Goal: Information Seeking & Learning: Learn about a topic

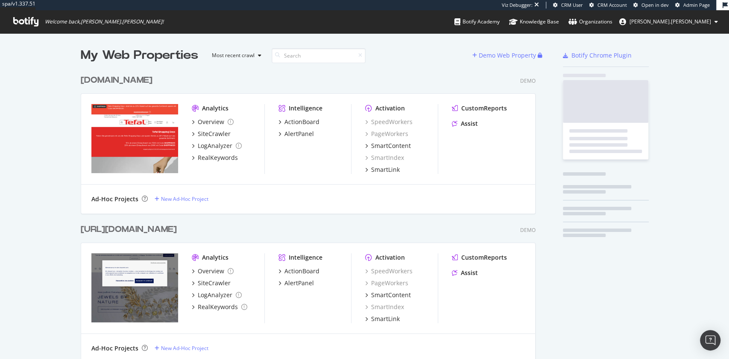
scroll to position [22150, 452]
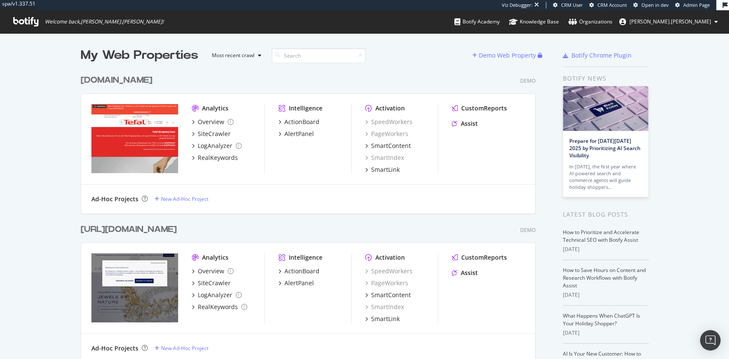
click at [692, 7] on span "Admin Page" at bounding box center [696, 5] width 26 height 6
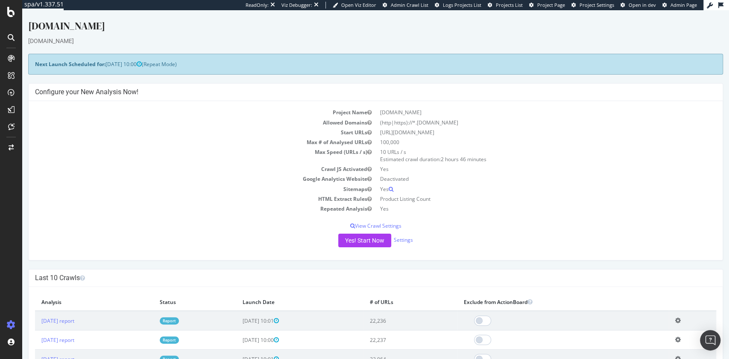
click at [179, 320] on link "Report" at bounding box center [169, 321] width 19 height 7
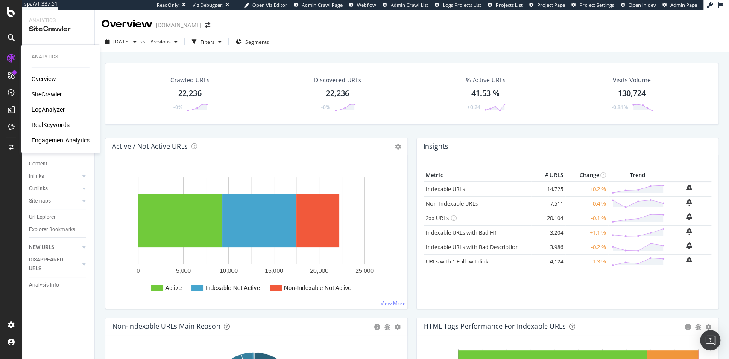
click at [48, 112] on div "LogAnalyzer" at bounding box center [48, 109] width 33 height 9
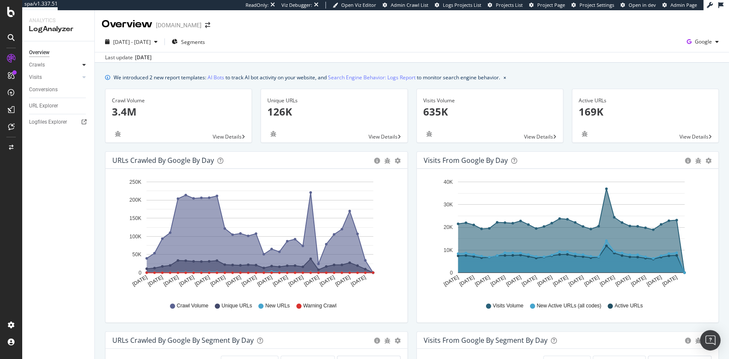
click at [82, 65] on icon at bounding box center [83, 64] width 3 height 5
click at [49, 125] on div "Resources" at bounding box center [44, 123] width 23 height 9
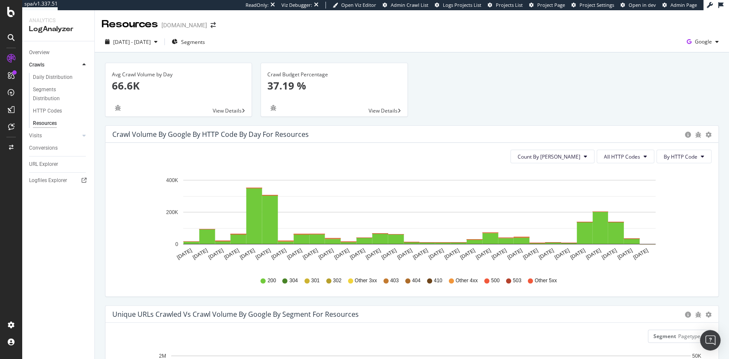
click at [379, 106] on div "View Details" at bounding box center [334, 111] width 146 height 12
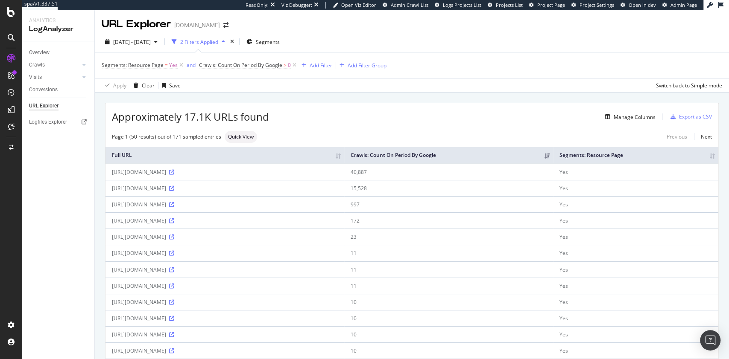
click at [324, 65] on div "Add Filter" at bounding box center [320, 65] width 23 height 7
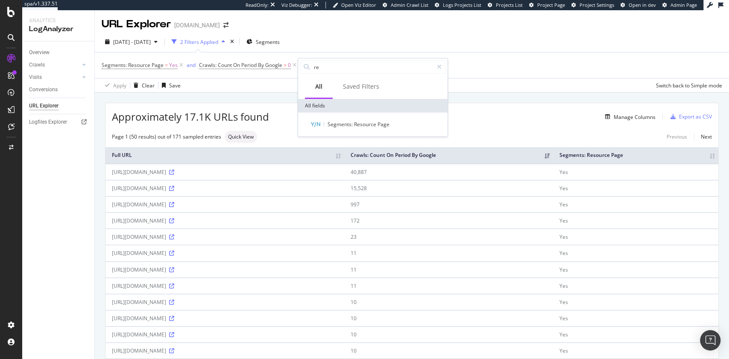
type input "r"
click at [519, 117] on div "Manage Columns" at bounding box center [462, 117] width 386 height 10
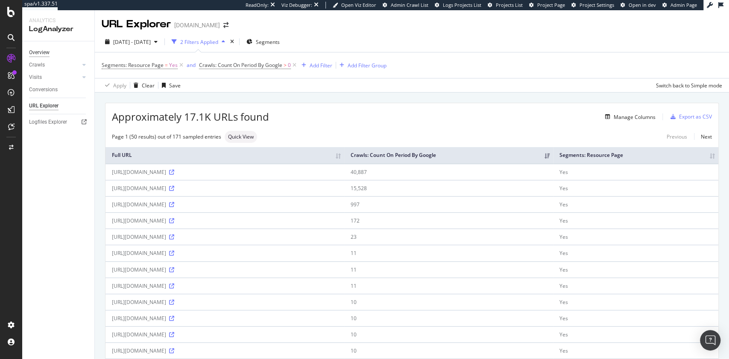
click at [46, 55] on div "Overview" at bounding box center [39, 52] width 20 height 9
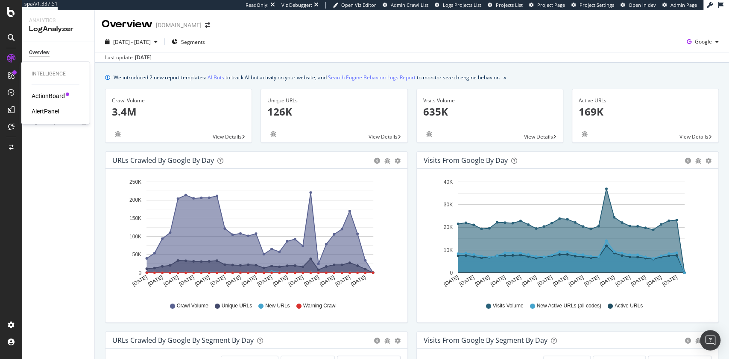
click at [50, 93] on div "ActionBoard" at bounding box center [48, 96] width 33 height 9
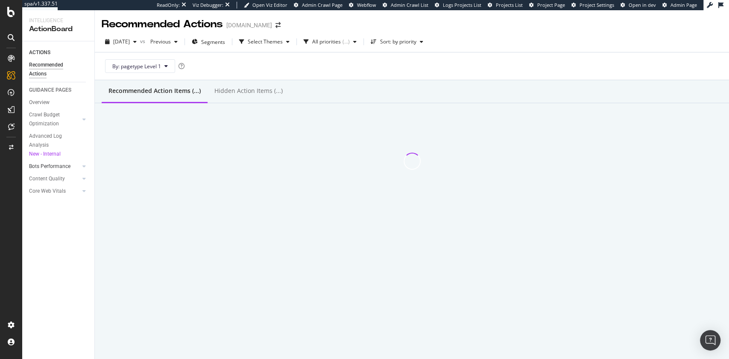
click at [79, 166] on div at bounding box center [75, 166] width 9 height 9
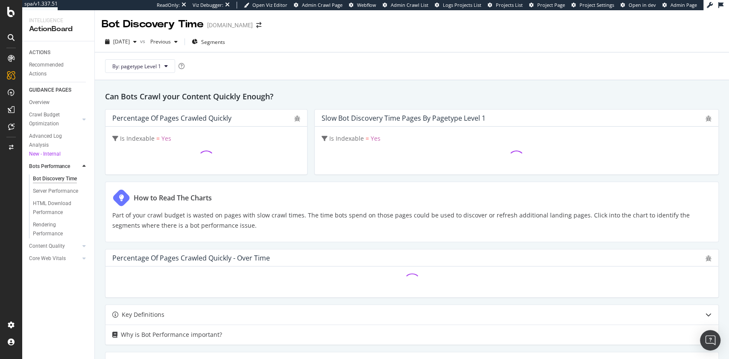
click at [71, 181] on div "Bot Discovery Time" at bounding box center [55, 179] width 44 height 9
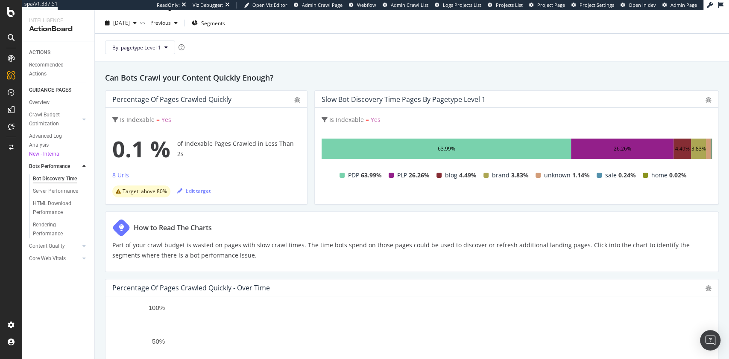
scroll to position [19, 0]
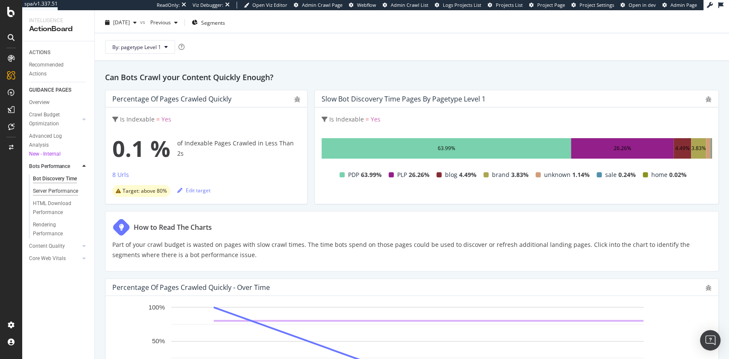
click at [65, 194] on div "Server Performance" at bounding box center [55, 191] width 45 height 9
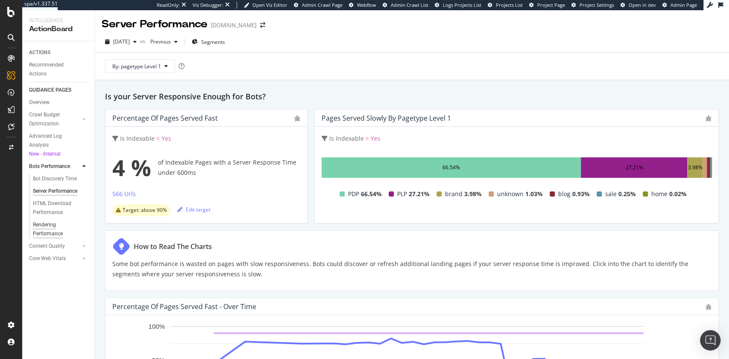
click at [52, 227] on div "Rendering Performance" at bounding box center [57, 230] width 48 height 18
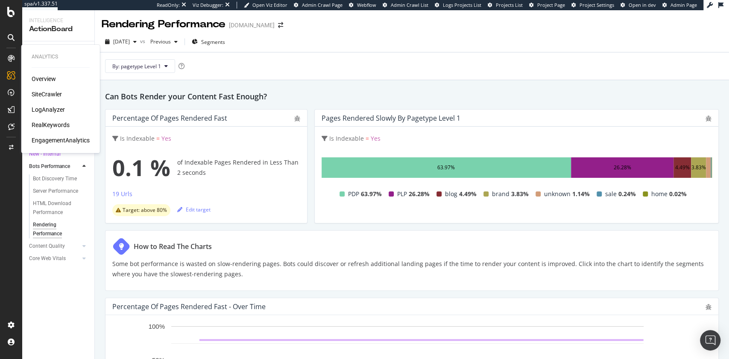
click at [47, 94] on div "SiteCrawler" at bounding box center [47, 94] width 30 height 9
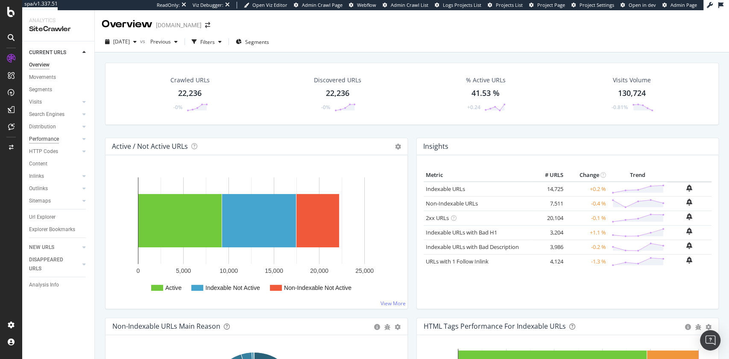
click at [47, 139] on div "Performance" at bounding box center [44, 139] width 30 height 9
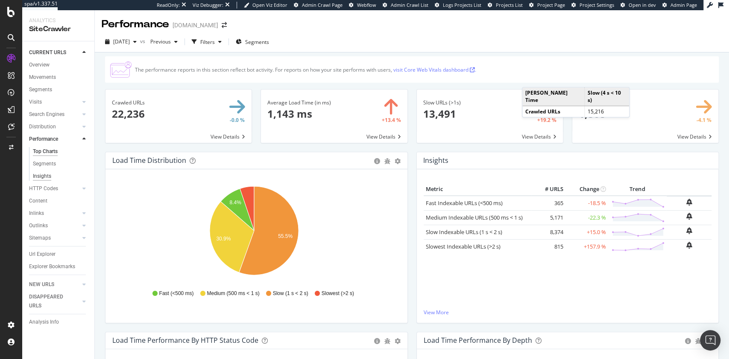
click at [42, 175] on div "Insights" at bounding box center [42, 176] width 18 height 9
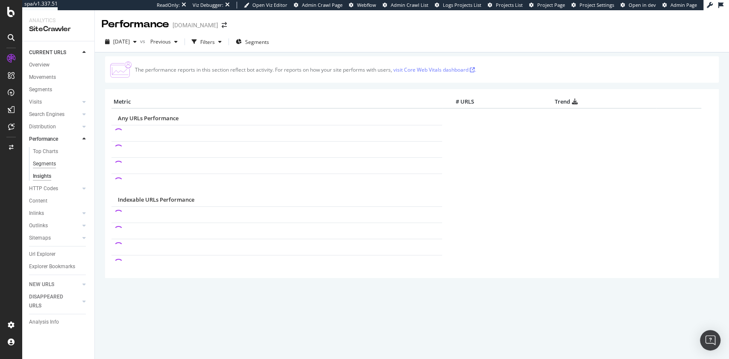
click at [47, 163] on div "Segments" at bounding box center [44, 164] width 23 height 9
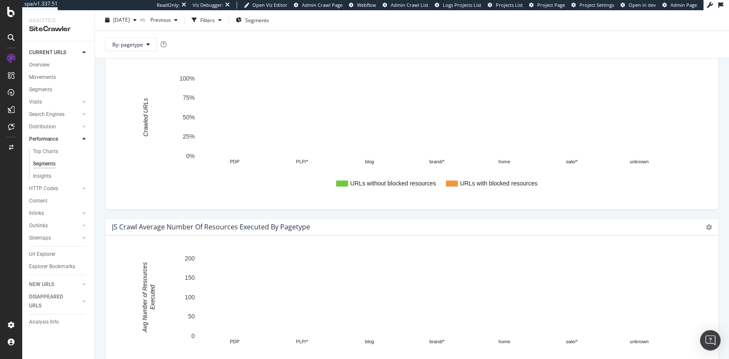
scroll to position [1047, 0]
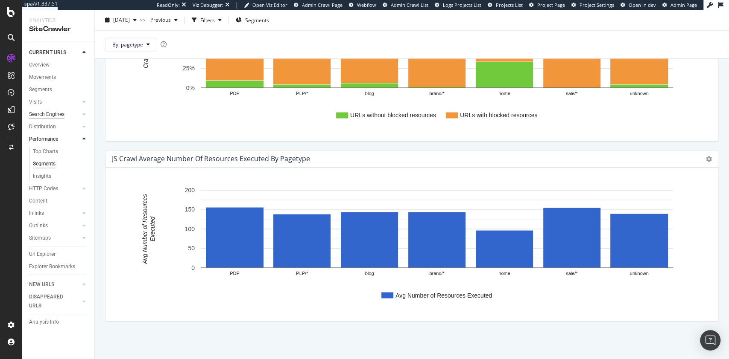
click at [51, 116] on div "Search Engines" at bounding box center [46, 114] width 35 height 9
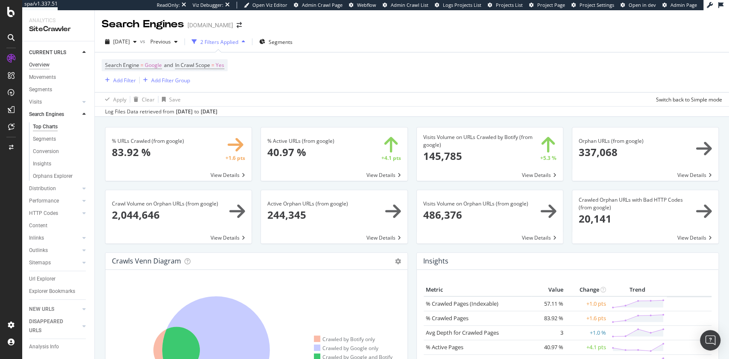
click at [43, 65] on div "Overview" at bounding box center [39, 65] width 20 height 9
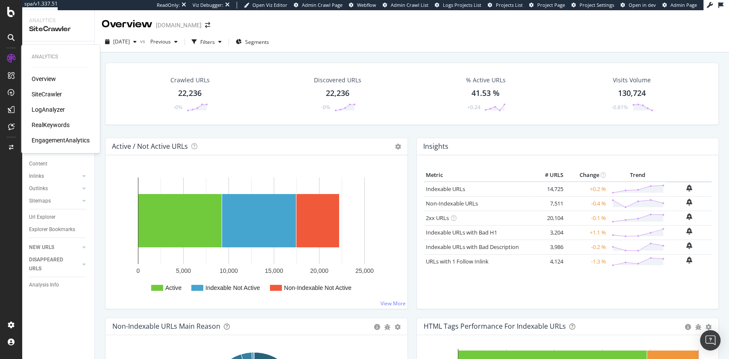
click at [53, 124] on div "RealKeywords" at bounding box center [51, 125] width 38 height 9
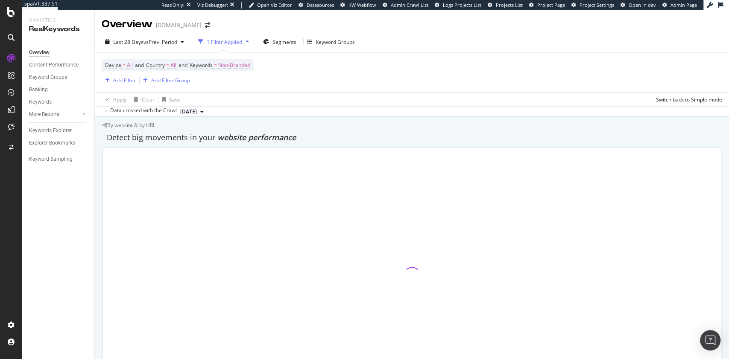
click at [231, 43] on div "1 Filter Applied" at bounding box center [224, 41] width 35 height 7
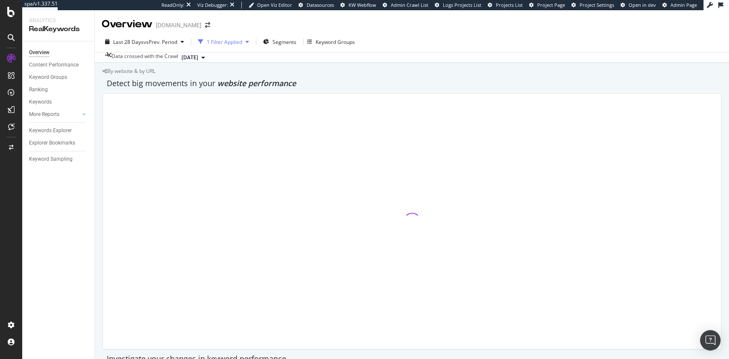
click at [231, 43] on div "1 Filter Applied" at bounding box center [224, 41] width 35 height 7
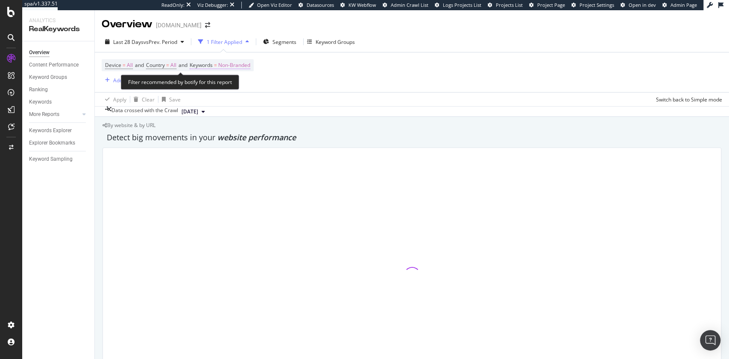
click at [237, 64] on span "Non-Branded" at bounding box center [234, 65] width 32 height 12
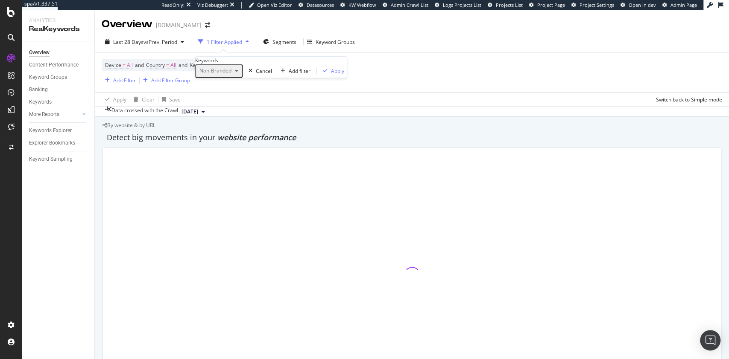
click at [231, 75] on span "Non-Branded" at bounding box center [213, 70] width 35 height 7
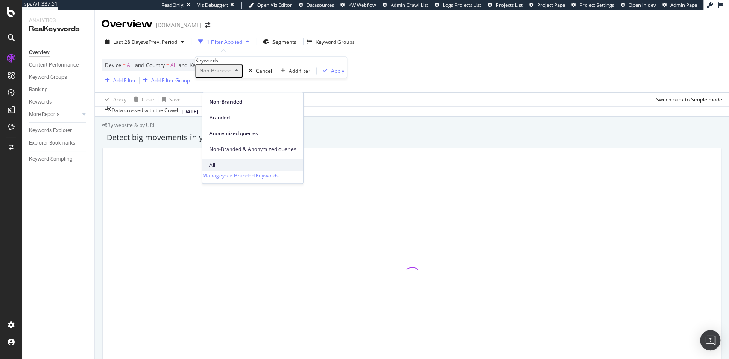
click at [230, 161] on span "All" at bounding box center [252, 165] width 87 height 8
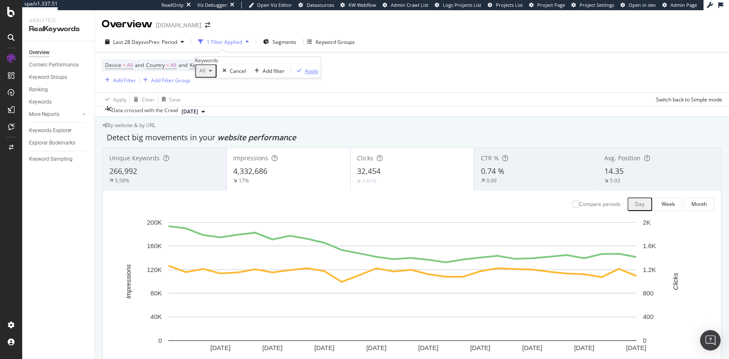
click at [305, 75] on div "Apply" at bounding box center [311, 70] width 13 height 7
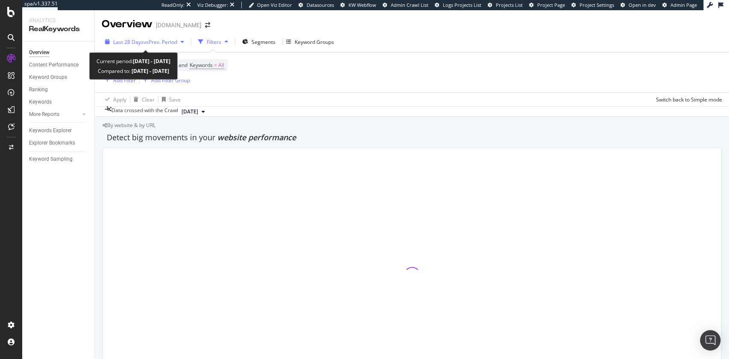
click at [155, 43] on span "vs Prev. Period" at bounding box center [160, 41] width 34 height 7
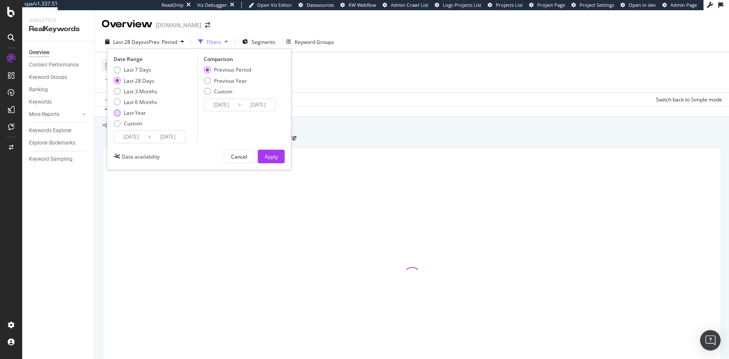
click at [137, 109] on div "Last Year" at bounding box center [135, 112] width 22 height 7
type input "[DATE]"
click at [277, 158] on button "Apply" at bounding box center [270, 157] width 27 height 14
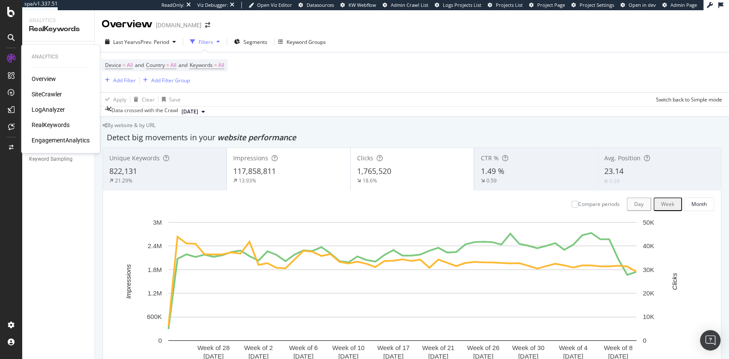
click at [48, 106] on div "LogAnalyzer" at bounding box center [48, 109] width 33 height 9
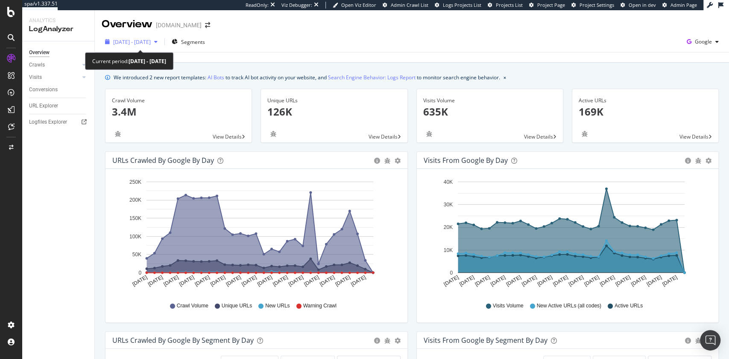
click at [135, 44] on span "[DATE] - [DATE]" at bounding box center [132, 41] width 38 height 7
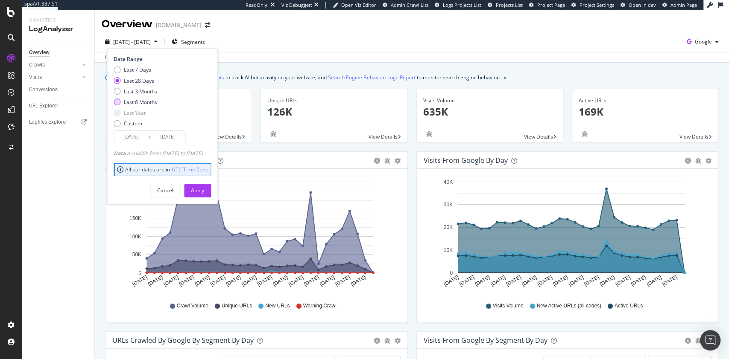
click at [146, 102] on div "Last 6 Months" at bounding box center [140, 102] width 33 height 7
type input "[DATE]"
click at [204, 188] on div "Apply" at bounding box center [197, 190] width 13 height 7
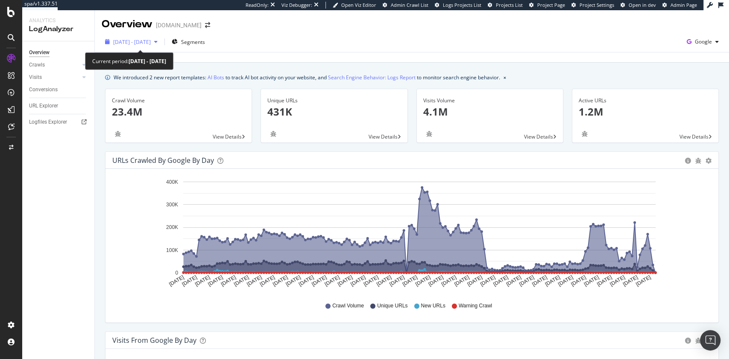
click at [148, 47] on div "[DATE] - [DATE]" at bounding box center [131, 41] width 59 height 13
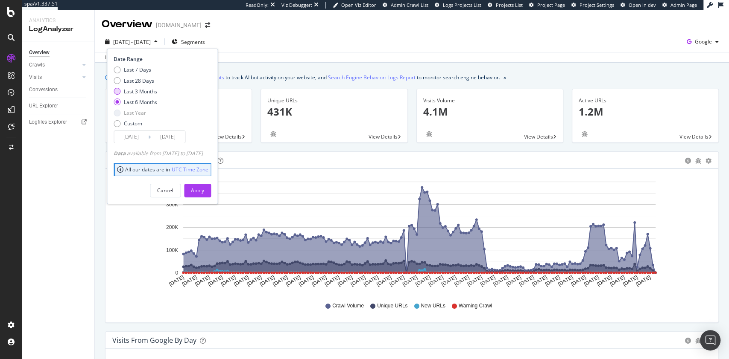
click at [131, 91] on div "Last 3 Months" at bounding box center [140, 91] width 33 height 7
type input "[DATE]"
click at [204, 189] on div "Apply" at bounding box center [197, 190] width 13 height 7
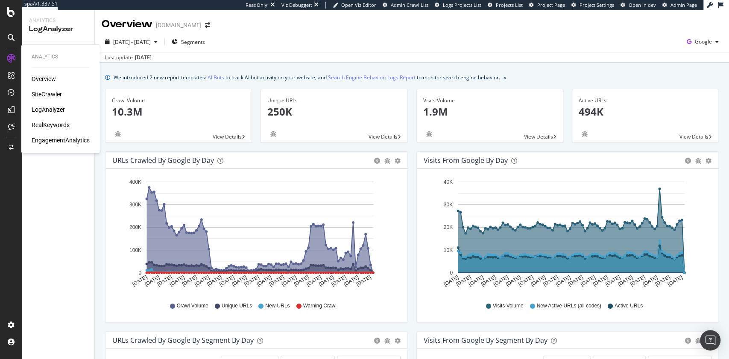
click at [51, 93] on div "SiteCrawler" at bounding box center [47, 94] width 30 height 9
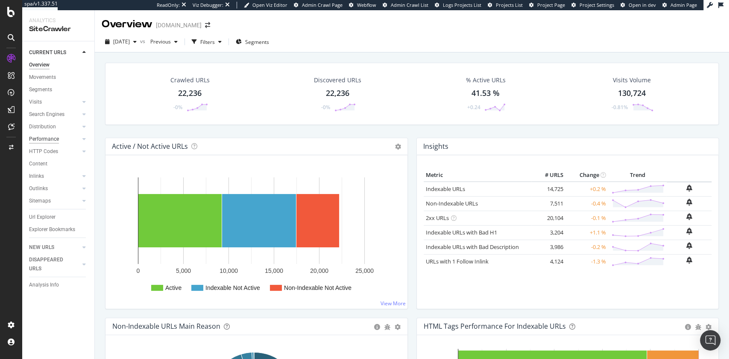
click at [47, 137] on div "Performance" at bounding box center [44, 139] width 30 height 9
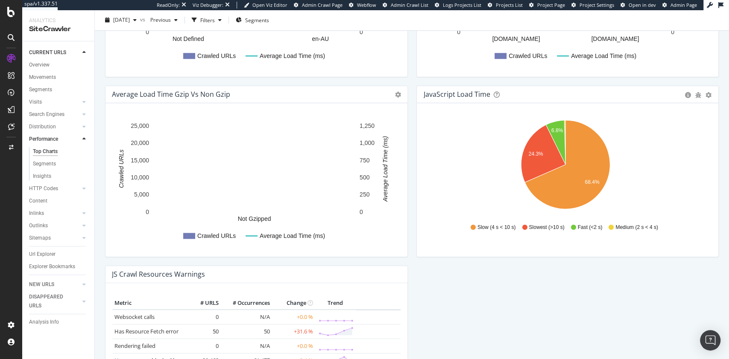
scroll to position [605, 0]
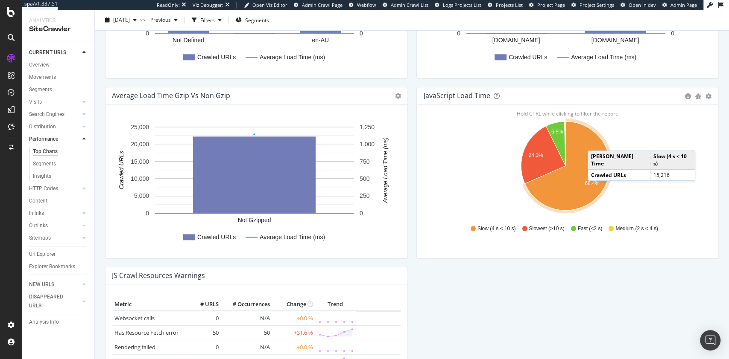
click at [702, 96] on div "JavaScript Load Time Pie Table Export as CSV Add to Custom Report" at bounding box center [568, 95] width 302 height 17
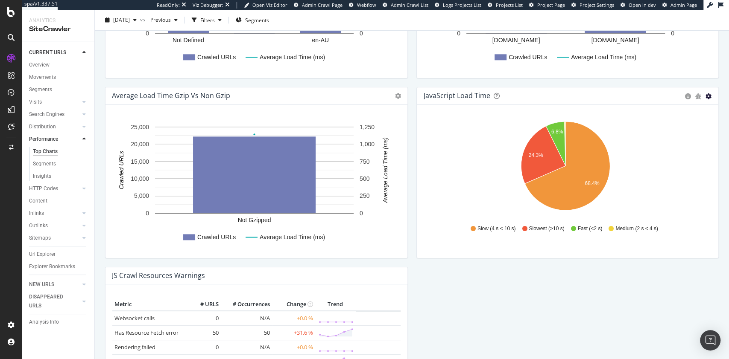
click at [705, 96] on icon "gear" at bounding box center [708, 96] width 6 height 6
click at [649, 133] on span "Table" at bounding box center [679, 129] width 78 height 12
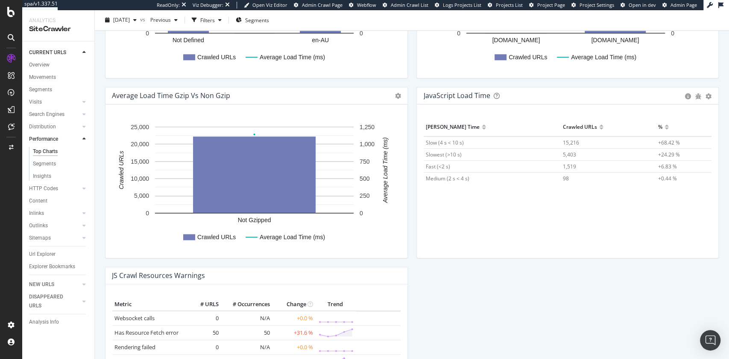
drag, startPoint x: 41, startPoint y: 88, endPoint x: 520, endPoint y: 260, distance: 509.0
click at [41, 88] on div "Segments" at bounding box center [40, 89] width 23 height 9
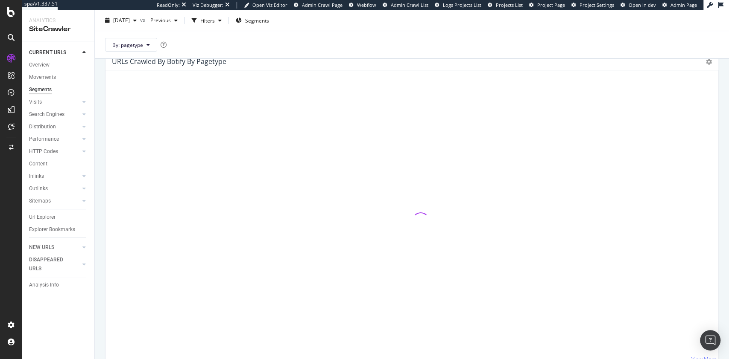
scroll to position [41, 0]
